Goal: Communication & Community: Answer question/provide support

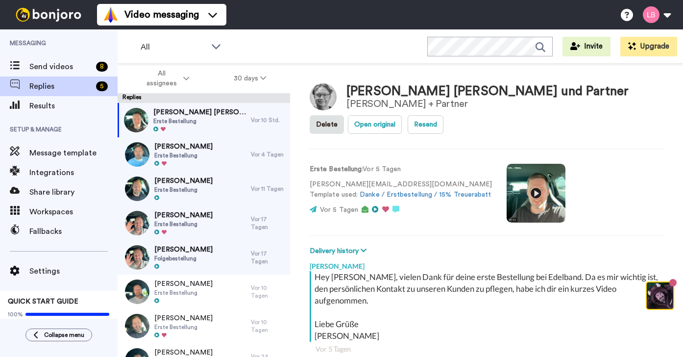
scroll to position [185, 0]
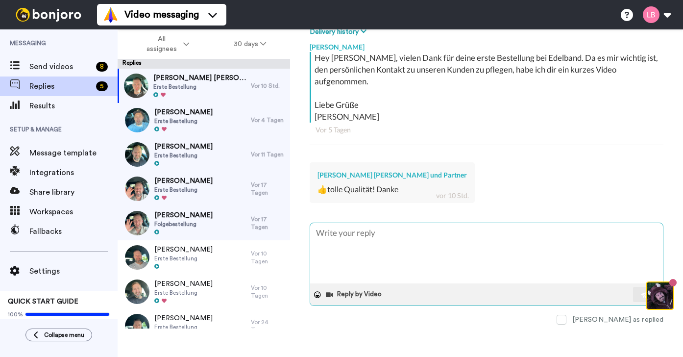
click at [362, 231] on textarea at bounding box center [486, 253] width 353 height 60
type textarea "x"
type textarea "H"
type textarea "x"
type textarea "Hi"
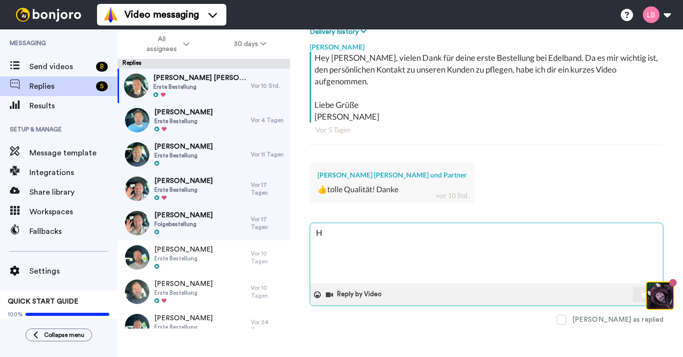
type textarea "x"
type textarea "Hi"
type textarea "x"
type textarea "Hi G"
type textarea "x"
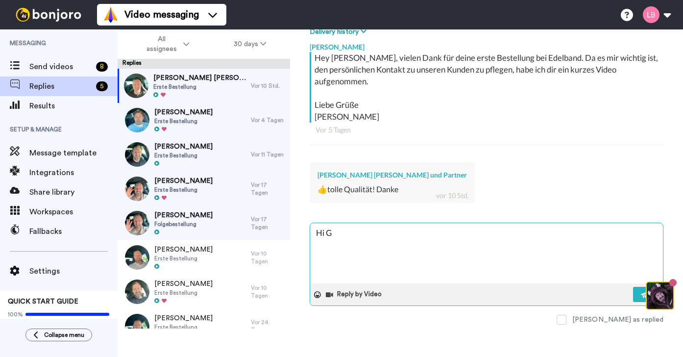
type textarea "Hi Go"
type textarea "x"
type textarea "Hi Gor"
type textarea "x"
type textarea "Hi Gord"
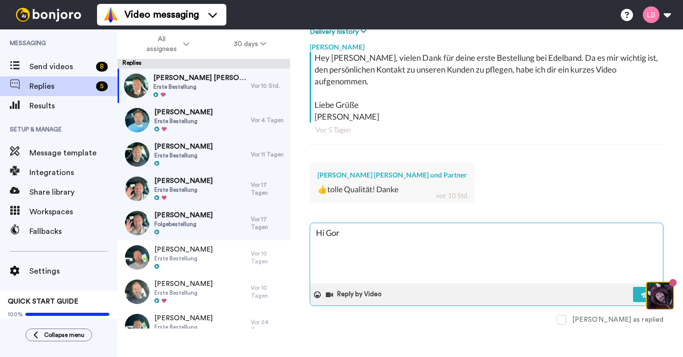
type textarea "x"
type textarea "Hi Gordo"
type textarea "x"
type textarea "Hi Gordom"
type textarea "x"
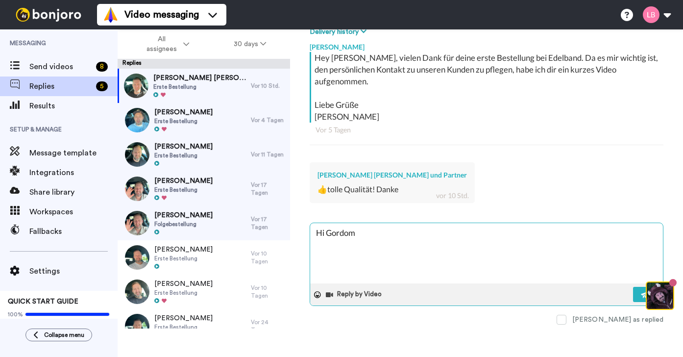
type textarea "Hi Gordomh"
type textarea "x"
type textarea "Hi Gordom"
type textarea "x"
type textarea "Hi Gordo"
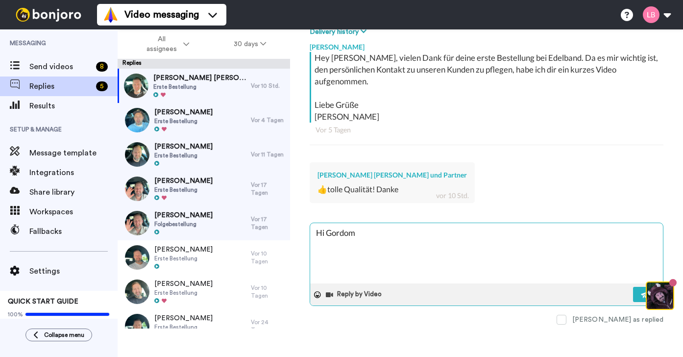
type textarea "x"
type textarea "Hi [PERSON_NAME]"
type textarea "x"
type textarea "Hi [PERSON_NAME],"
type textarea "x"
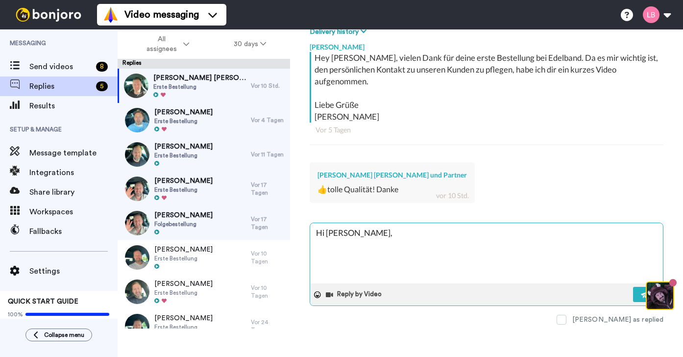
type textarea "Hi [PERSON_NAME],"
type textarea "x"
type textarea "Hi [PERSON_NAME], v"
type textarea "x"
type textarea "Hi [PERSON_NAME], vi"
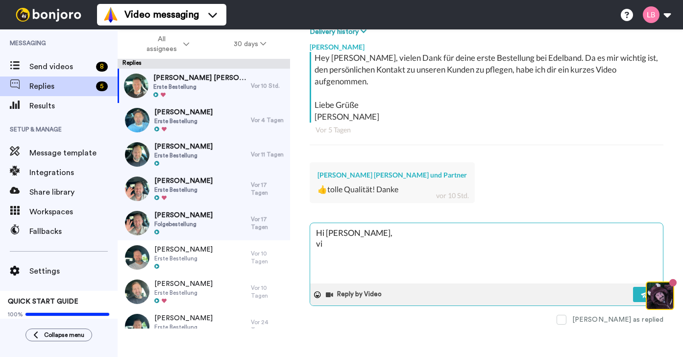
type textarea "x"
type textarea "Hi [PERSON_NAME], vie"
type textarea "x"
type textarea "Hi [PERSON_NAME], viel"
type textarea "x"
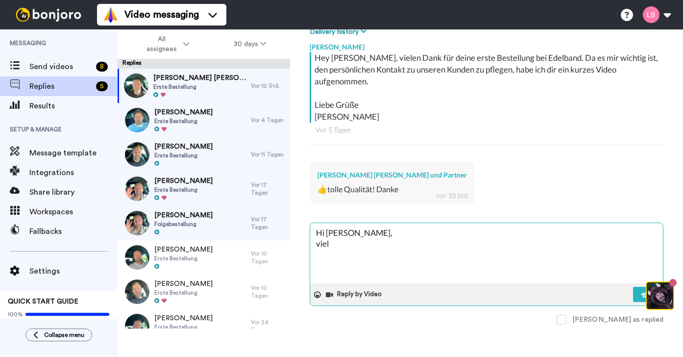
type textarea "Hi [PERSON_NAME], viele"
type textarea "x"
type textarea "Hi [PERSON_NAME], vielen"
type textarea "x"
type textarea "Hi [PERSON_NAME], vielen"
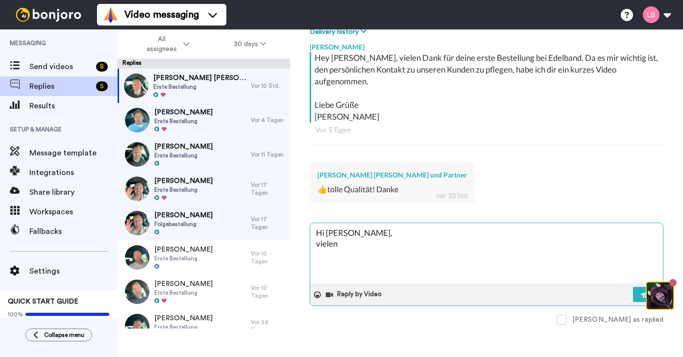
type textarea "x"
type textarea "Hi [PERSON_NAME], vielen D"
type textarea "x"
type textarea "Hi [PERSON_NAME], vielen Da"
type textarea "x"
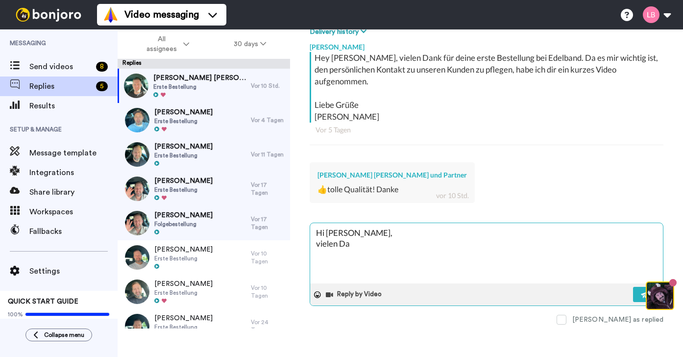
type textarea "Hi [PERSON_NAME], vielen Dan"
type textarea "x"
type textarea "Hi [PERSON_NAME], vielen Dank"
type textarea "x"
type textarea "Hi [PERSON_NAME], vielen Dank"
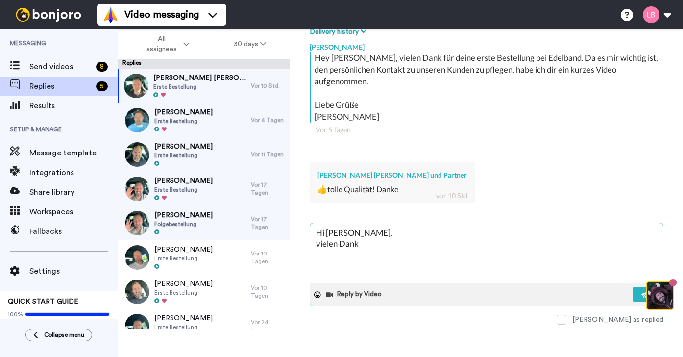
type textarea "x"
type textarea "Hi [PERSON_NAME], vielen Dank f"
type textarea "x"
type textarea "Hi [PERSON_NAME], vielen Dank fü"
type textarea "x"
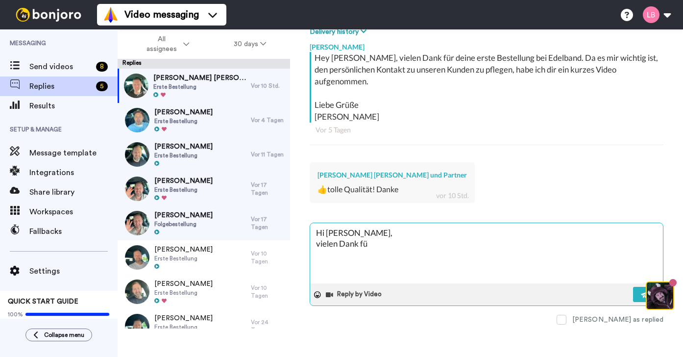
type textarea "Hi [PERSON_NAME], vielen Dank für"
type textarea "x"
type textarea "Hi [PERSON_NAME], vielen Dank für"
type textarea "x"
type textarea "Hi [PERSON_NAME], vielen Dank für n"
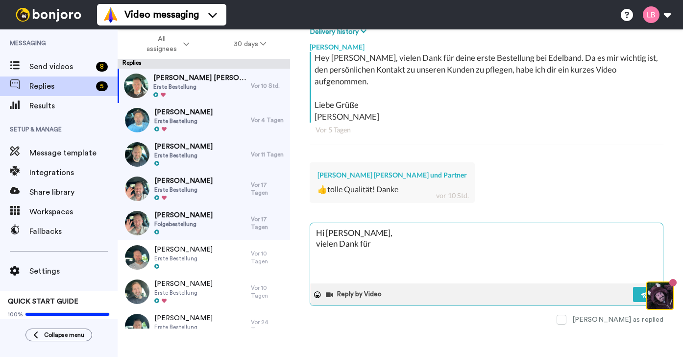
type textarea "x"
type textarea "Hi [PERSON_NAME], vielen Dank für"
type textarea "x"
type textarea "Hi [PERSON_NAME], vielen Dank für d"
type textarea "x"
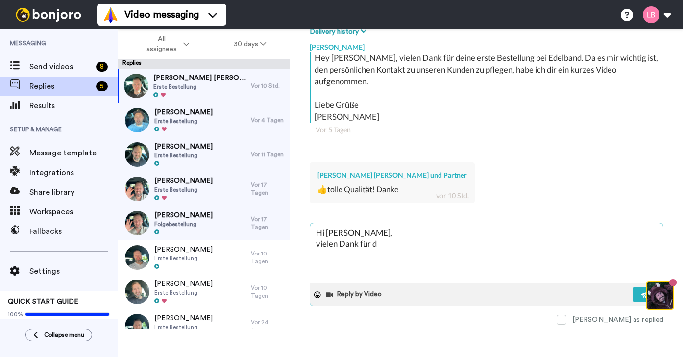
type textarea "Hi [PERSON_NAME], vielen Dank für di"
type textarea "x"
type textarea "Hi [PERSON_NAME], vielen Dank für die"
type textarea "x"
type textarea "Hi [PERSON_NAME], vielen Dank für die"
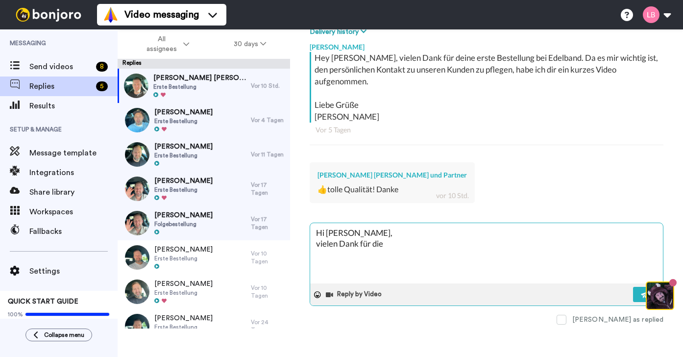
type textarea "x"
type textarea "Hi [PERSON_NAME], vielen Dank für die n"
type textarea "x"
type textarea "Hi [PERSON_NAME], vielen Dank für die ne"
type textarea "x"
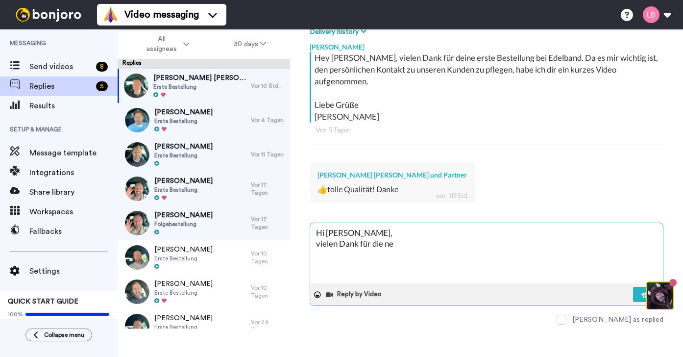
type textarea "Hi [PERSON_NAME], vielen Dank für die net"
type textarea "x"
type textarea "Hi [PERSON_NAME], vielen Dank für die nett"
type textarea "x"
type textarea "Hi [PERSON_NAME], vielen Dank für die nette"
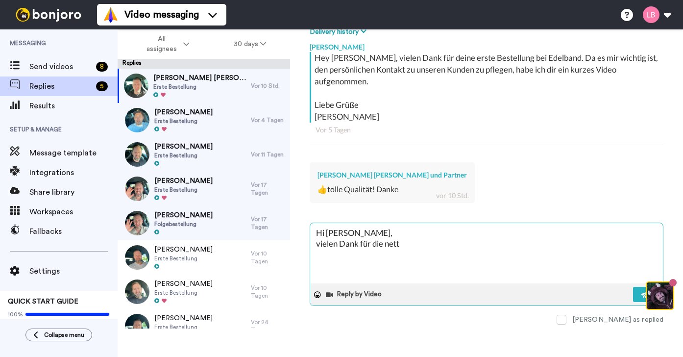
type textarea "x"
type textarea "Hi [PERSON_NAME], vielen Dank für die netten"
type textarea "x"
type textarea "Hi [PERSON_NAME], vielen Dank für die netten"
type textarea "x"
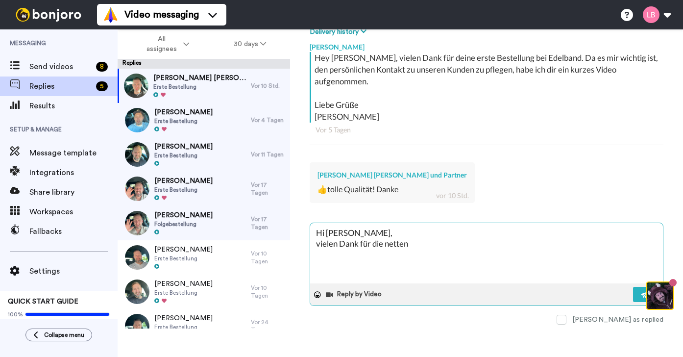
type textarea "Hi [PERSON_NAME], vielen Dank für die netten W"
type textarea "x"
type textarea "Hi [PERSON_NAME], vielen Dank für die netten Wo"
type textarea "x"
type textarea "Hi [PERSON_NAME], vielen Dank für die netten Wor"
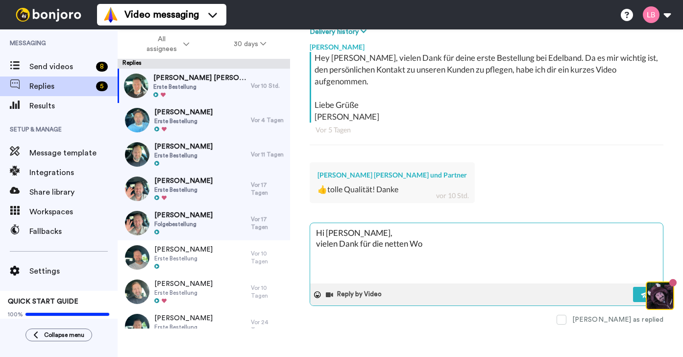
type textarea "x"
type textarea "Hi [PERSON_NAME], vielen Dank für die netten Wort"
type textarea "x"
type textarea "Hi [PERSON_NAME], vielen Dank für die netten Worte"
type textarea "x"
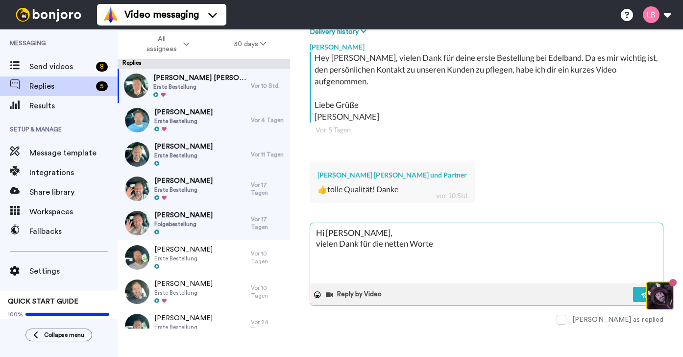
type textarea "Hi [PERSON_NAME], vielen Dank für die netten Worte"
type textarea "x"
type textarea "Hi [PERSON_NAME], vielen Dank für die netten Worte !"
type textarea "x"
type textarea "Hi [PERSON_NAME], vielen Dank für die netten Worte !"
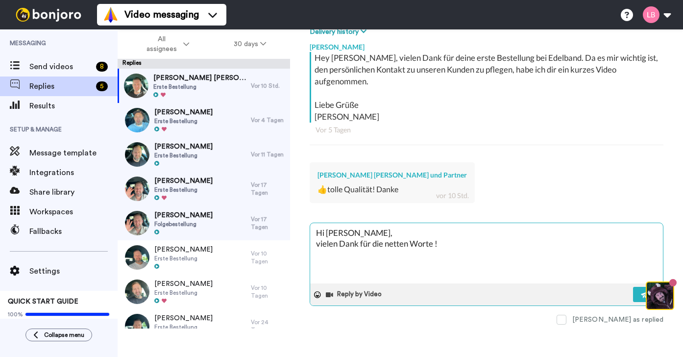
type textarea "x"
type textarea "Hi [PERSON_NAME], vielen Dank für die netten Worte ! W"
type textarea "x"
type textarea "Hi [PERSON_NAME], vielen Dank für die netten Worte ! Wi"
type textarea "x"
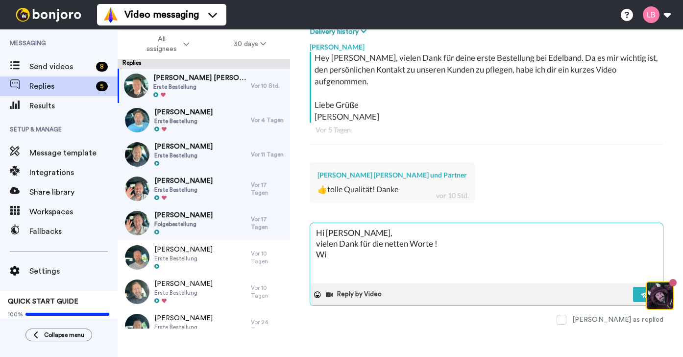
type textarea "Hi [PERSON_NAME], vielen Dank für die netten Worte ! Wir"
type textarea "x"
type textarea "Hi [PERSON_NAME], vielen Dank für die netten Worte ! Wir"
type textarea "x"
type textarea "Hi [PERSON_NAME], vielen Dank für die netten Worte ! Wir w"
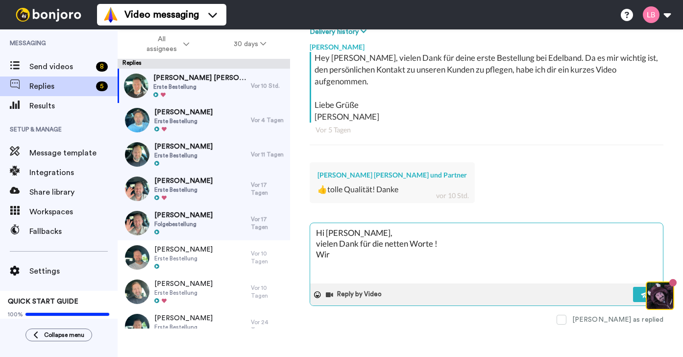
type textarea "x"
type textarea "Hi [PERSON_NAME], vielen Dank für die netten Worte ! Wir wü"
type textarea "x"
type textarea "Hi [PERSON_NAME], vielen Dank für die netten Worte ! Wir wün"
type textarea "x"
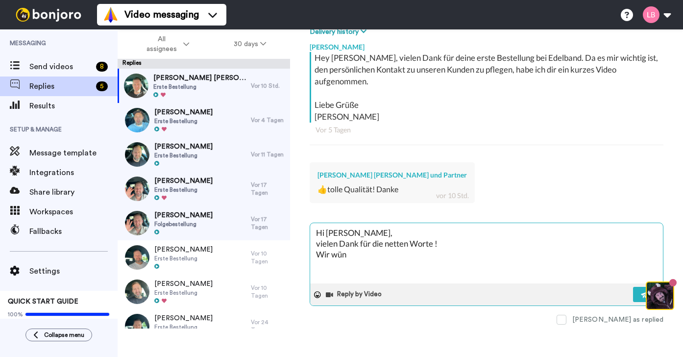
type textarea "Hi [PERSON_NAME], vielen Dank für die netten Worte ! Wir wüns"
type textarea "x"
type textarea "Hi [PERSON_NAME], vielen Dank für die netten Worte ! Wir wünsc"
type textarea "x"
type textarea "Hi [PERSON_NAME], vielen Dank für die netten Worte ! Wir wünsch"
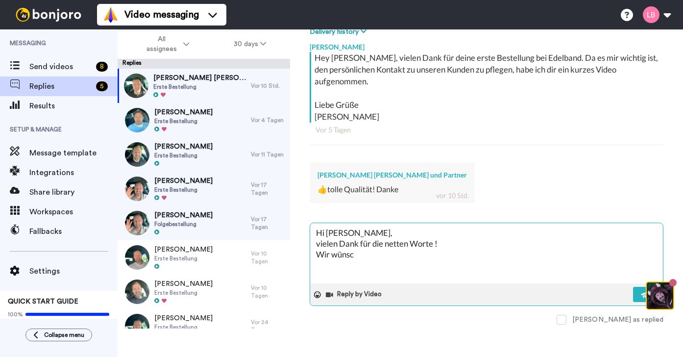
type textarea "x"
type textarea "Hi [PERSON_NAME], vielen Dank für die netten Worte ! Wir wünsche"
type textarea "x"
type textarea "Hi [PERSON_NAME], vielen Dank für die netten Worte ! Wir wünschen"
type textarea "x"
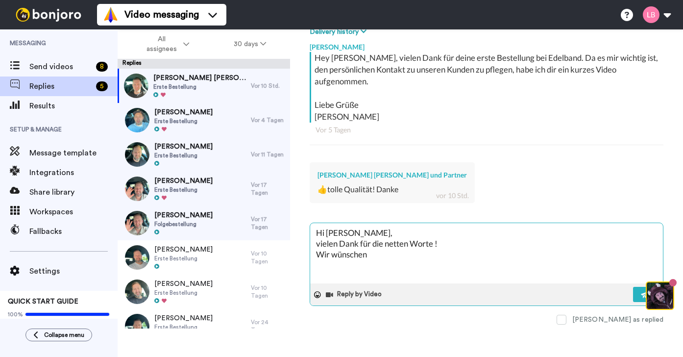
type textarea "Hi [PERSON_NAME], vielen Dank für die netten Worte ! Wir wünschen"
type textarea "x"
type textarea "Hi [PERSON_NAME], vielen Dank für die netten Worte ! Wir wünschen d"
type textarea "x"
type textarea "Hi [PERSON_NAME], vielen Dank für die netten Worte ! Wir wünschen df"
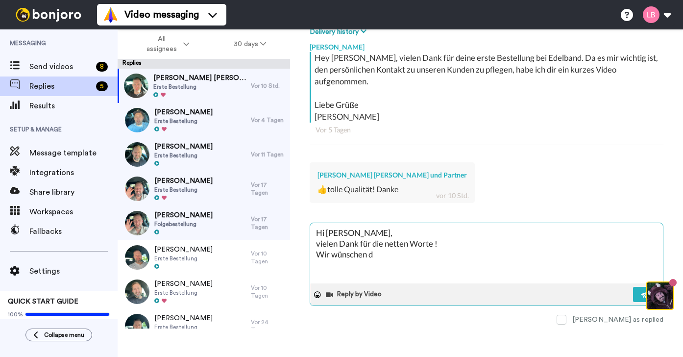
type textarea "x"
type textarea "Hi [PERSON_NAME], vielen Dank für die netten Worte ! Wir wünschen dfi"
type textarea "x"
type textarea "Hi [PERSON_NAME], vielen Dank für die netten Worte ! Wir wünschen dfir"
type textarea "x"
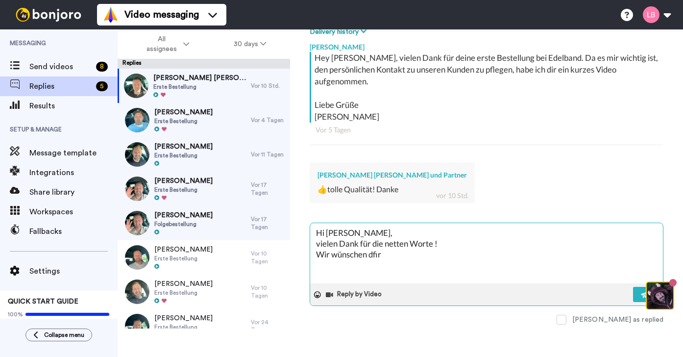
type textarea "Hi [PERSON_NAME], vielen Dank für die netten Worte ! Wir wünschen dir"
type textarea "x"
type textarea "Hi [PERSON_NAME], vielen Dank für die netten Worte ! Wir wünschen dir g"
type textarea "x"
type textarea "Hi [PERSON_NAME], vielen Dank für die netten Worte ! Wir wünschen dir ga"
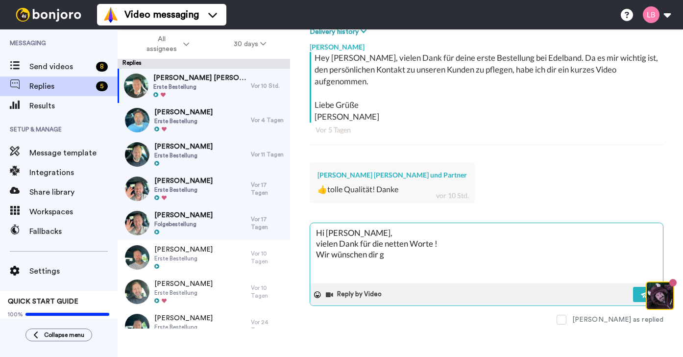
type textarea "x"
type textarea "Hi [PERSON_NAME], vielen Dank für die netten Worte ! Wir wünschen dir gan"
type textarea "x"
type textarea "Hi [PERSON_NAME], vielen Dank für die netten Worte ! Wir wünschen dir ganz"
type textarea "x"
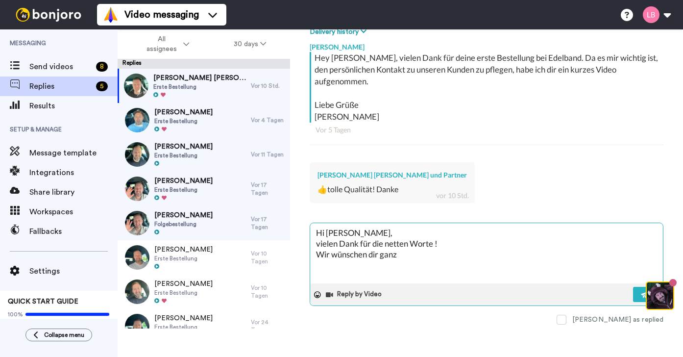
type textarea "Hi [PERSON_NAME], vielen Dank für die netten Worte ! Wir wünschen dir ganz"
type textarea "x"
type textarea "Hi [PERSON_NAME], vielen Dank für die netten Worte ! Wir wünschen dir ganz v"
type textarea "x"
type textarea "Hi [PERSON_NAME], vielen Dank für die netten Worte ! Wir wünschen dir ganz vi"
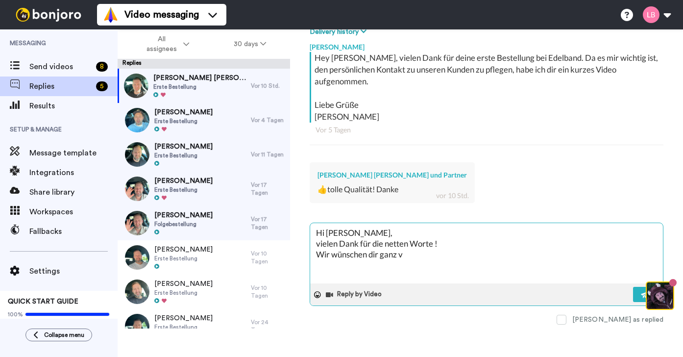
type textarea "x"
type textarea "Hi [PERSON_NAME], vielen Dank für die netten Worte ! Wir wünschen dir ganz vie"
type textarea "x"
type textarea "Hi [PERSON_NAME], vielen Dank für die netten Worte ! Wir wünschen dir ganz viel"
type textarea "x"
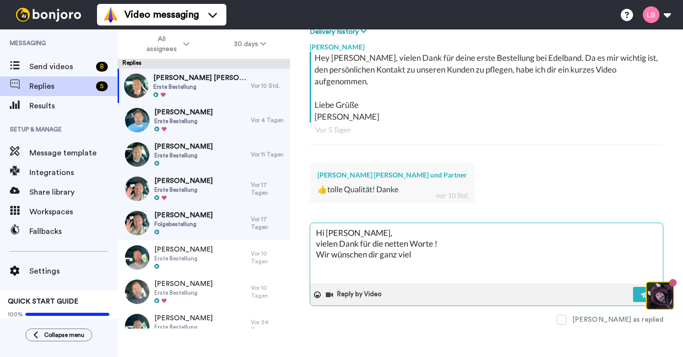
type textarea "Hi [PERSON_NAME], vielen Dank für die netten Worte ! Wir wünschen dir ganz viel"
type textarea "x"
type textarea "Hi [PERSON_NAME], vielen Dank für die netten Worte ! Wir wünschen dir ganz viel…"
type textarea "x"
type textarea "Hi [PERSON_NAME], vielen Dank für die netten Worte ! Wir wünschen dir ganz viel…"
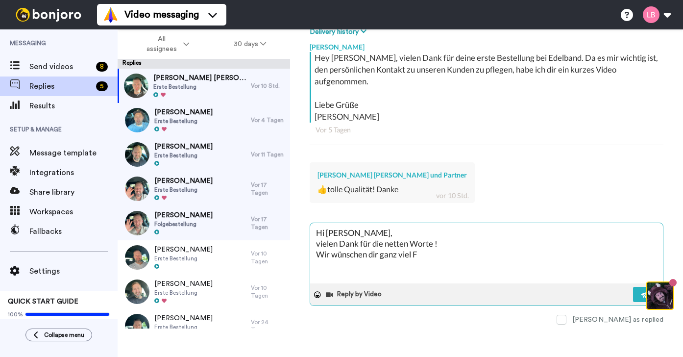
type textarea "x"
type textarea "Hi [PERSON_NAME], vielen Dank für die netten Worte ! Wir wünschen dir ganz viel…"
type textarea "x"
type textarea "Hi [PERSON_NAME], vielen Dank für die netten Worte ! Wir wünschen dir ganz viel…"
type textarea "x"
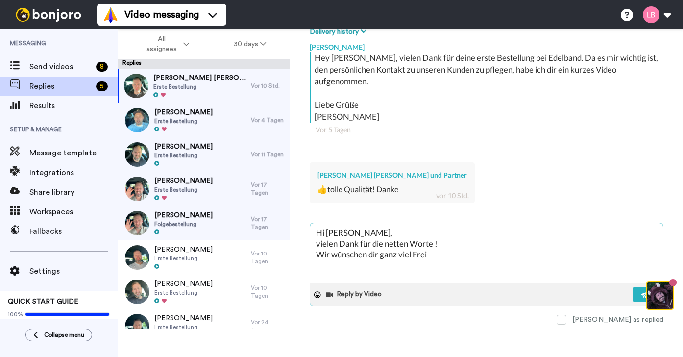
type textarea "Hi [PERSON_NAME], vielen Dank für die netten Worte ! Wir wünschen dir ganz viel…"
type textarea "x"
type textarea "Hi [PERSON_NAME], vielen Dank für die netten Worte ! Wir wünschen dir ganz viel…"
type textarea "x"
type textarea "Hi [PERSON_NAME], vielen Dank für die netten Worte ! Wir wünschen dir ganz viel…"
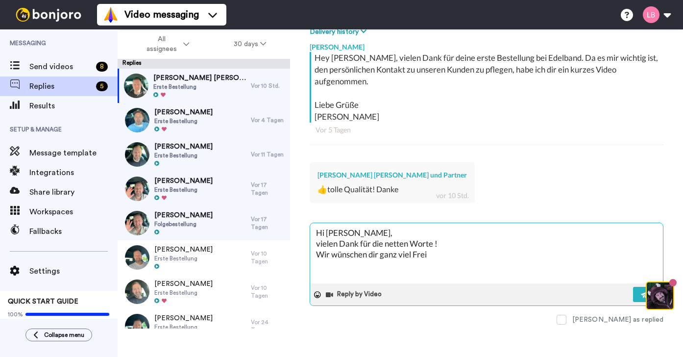
type textarea "x"
type textarea "Hi [PERSON_NAME], vielen Dank für die netten Worte ! Wir wünschen dir ganz viel…"
type textarea "x"
type textarea "Hi [PERSON_NAME], vielen Dank für die netten Worte ! Wir wünschen dir ganz viel…"
type textarea "x"
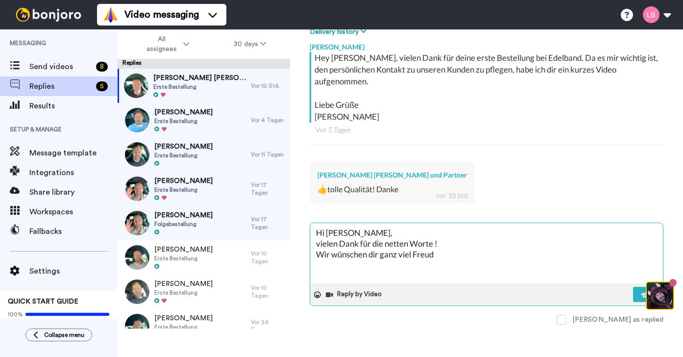
type textarea "Hi [PERSON_NAME], vielen Dank für die netten Worte ! Wir wünschen dir ganz viel…"
type textarea "x"
type textarea "Hi [PERSON_NAME], vielen Dank für die netten Worte ! Wir wünschen dir ganz viel…"
type textarea "x"
type textarea "Hi [PERSON_NAME], vielen Dank für die netten Worte ! Wir wünschen dir ganz viel…"
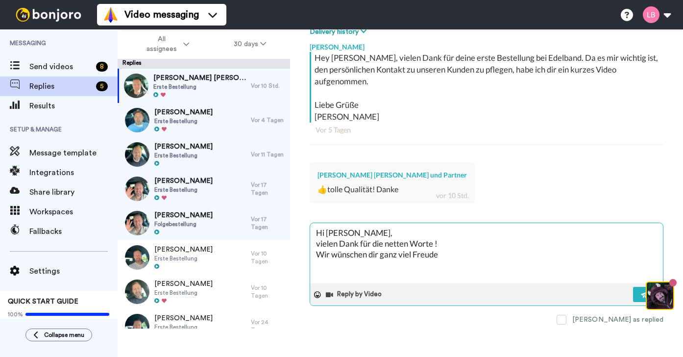
type textarea "x"
type textarea "Hi [PERSON_NAME], vielen Dank für die netten Worte ! Wir wünschen dir ganz viel…"
type textarea "x"
type textarea "Hi [PERSON_NAME], vielen Dank für die netten Worte ! Wir wünschen dir ganz viel…"
type textarea "x"
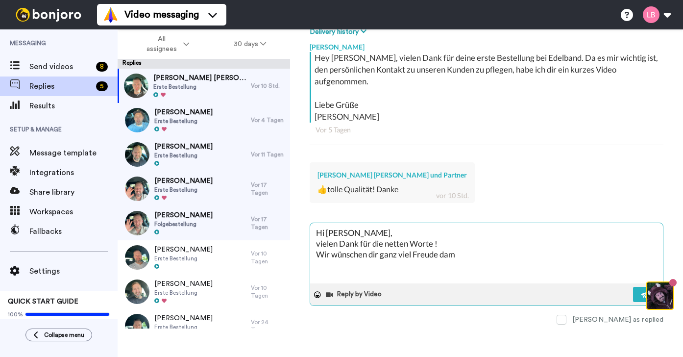
type textarea "Hi [PERSON_NAME], vielen Dank für die netten Worte ! Wir wünschen dir ganz viel…"
type textarea "x"
type textarea "Hi [PERSON_NAME], vielen Dank für die netten Worte ! Wir wünschen dir ganz viel…"
type textarea "x"
type textarea "Hi [PERSON_NAME], vielen Dank für die netten Worte ! Wir wünschen dir ganz viel…"
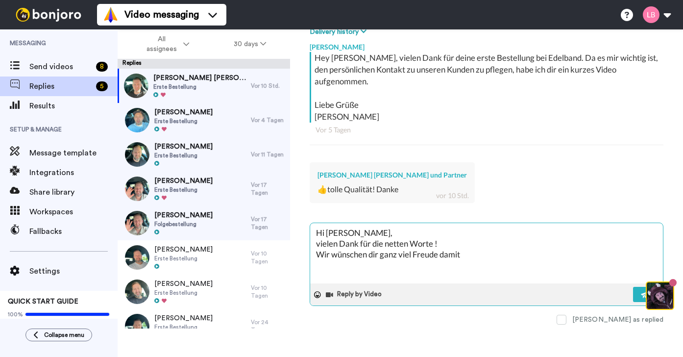
type textarea "x"
type textarea "Hi [PERSON_NAME], vielen Dank für die netten Worte ! Wir wünschen dir ganz viel…"
type textarea "x"
type textarea "Hi [PERSON_NAME], vielen Dank für die netten Worte ! Wir wünschen dir ganz viel…"
type textarea "x"
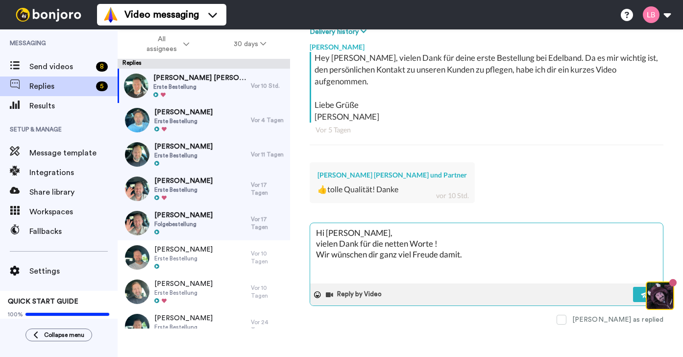
type textarea "Hi [PERSON_NAME], vielen Dank für die netten Worte ! Wir wünschen dir ganz viel…"
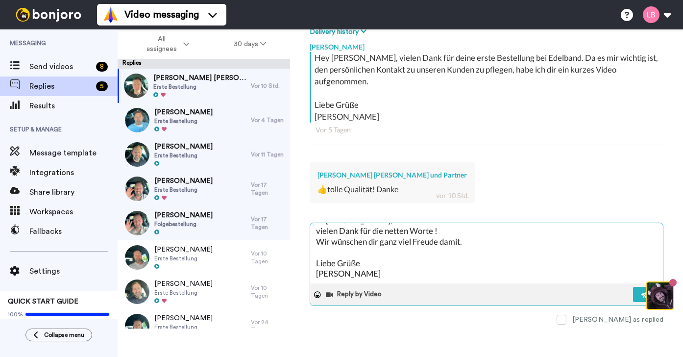
scroll to position [10, 0]
click at [638, 291] on button at bounding box center [645, 294] width 25 height 15
